Goal: Task Accomplishment & Management: Manage account settings

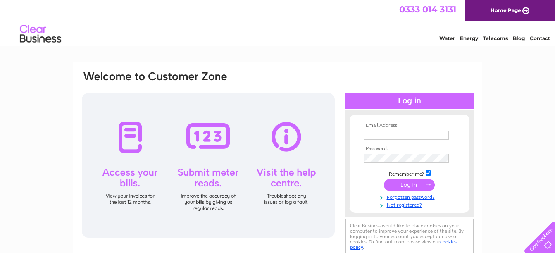
type input "ssbbevan@gmail.com"
click at [407, 183] on input "submit" at bounding box center [409, 185] width 51 height 12
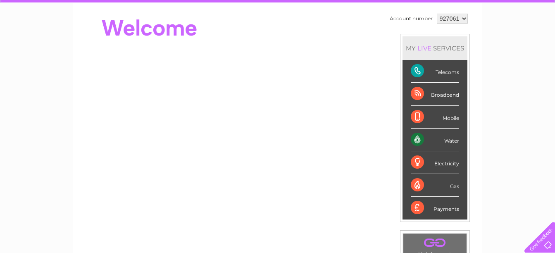
scroll to position [73, 0]
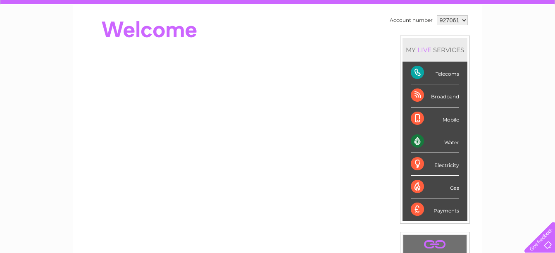
click at [446, 143] on div "Water" at bounding box center [435, 141] width 48 height 23
click at [418, 143] on div "Water" at bounding box center [435, 141] width 48 height 23
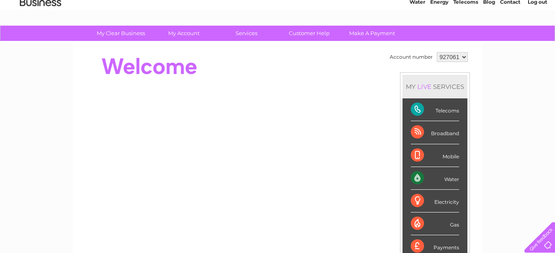
scroll to position [0, 0]
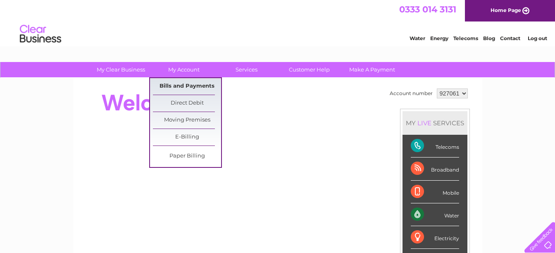
click at [185, 87] on link "Bills and Payments" at bounding box center [187, 86] width 68 height 17
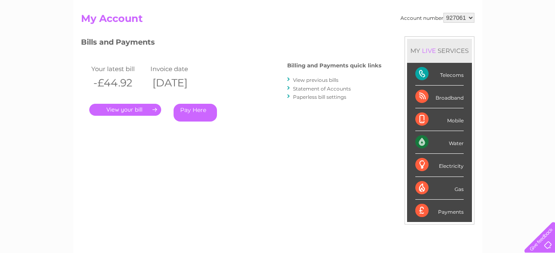
scroll to position [83, 0]
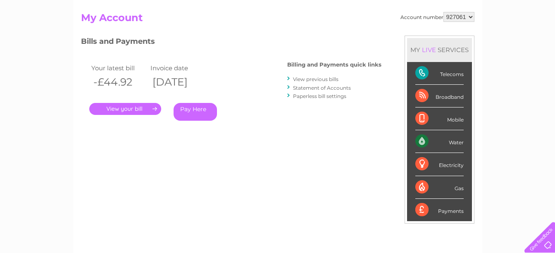
click at [128, 108] on link "." at bounding box center [125, 109] width 72 height 12
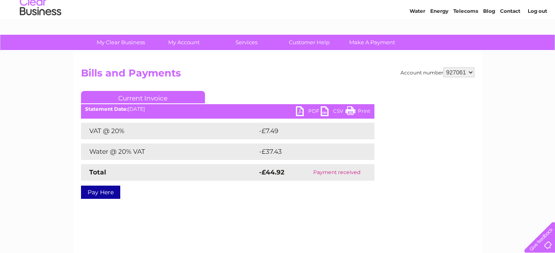
scroll to position [41, 0]
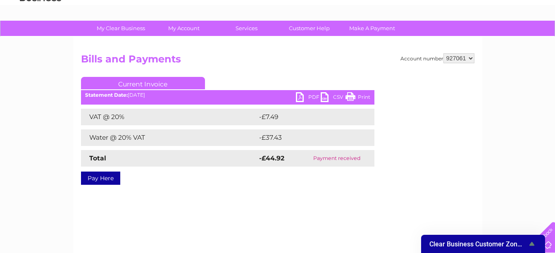
click at [311, 96] on link "PDF" at bounding box center [308, 98] width 25 height 12
